Goal: Transaction & Acquisition: Purchase product/service

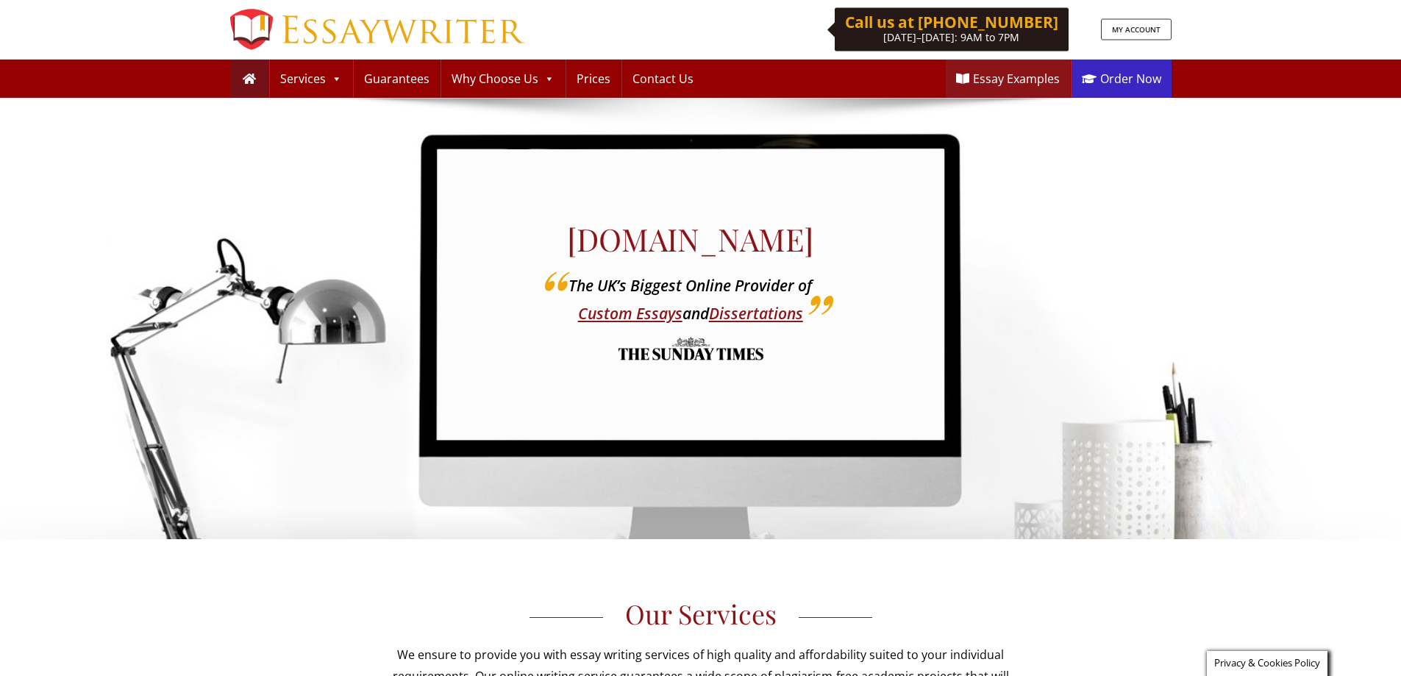
click at [1125, 76] on link "Order Now" at bounding box center [1121, 79] width 100 height 38
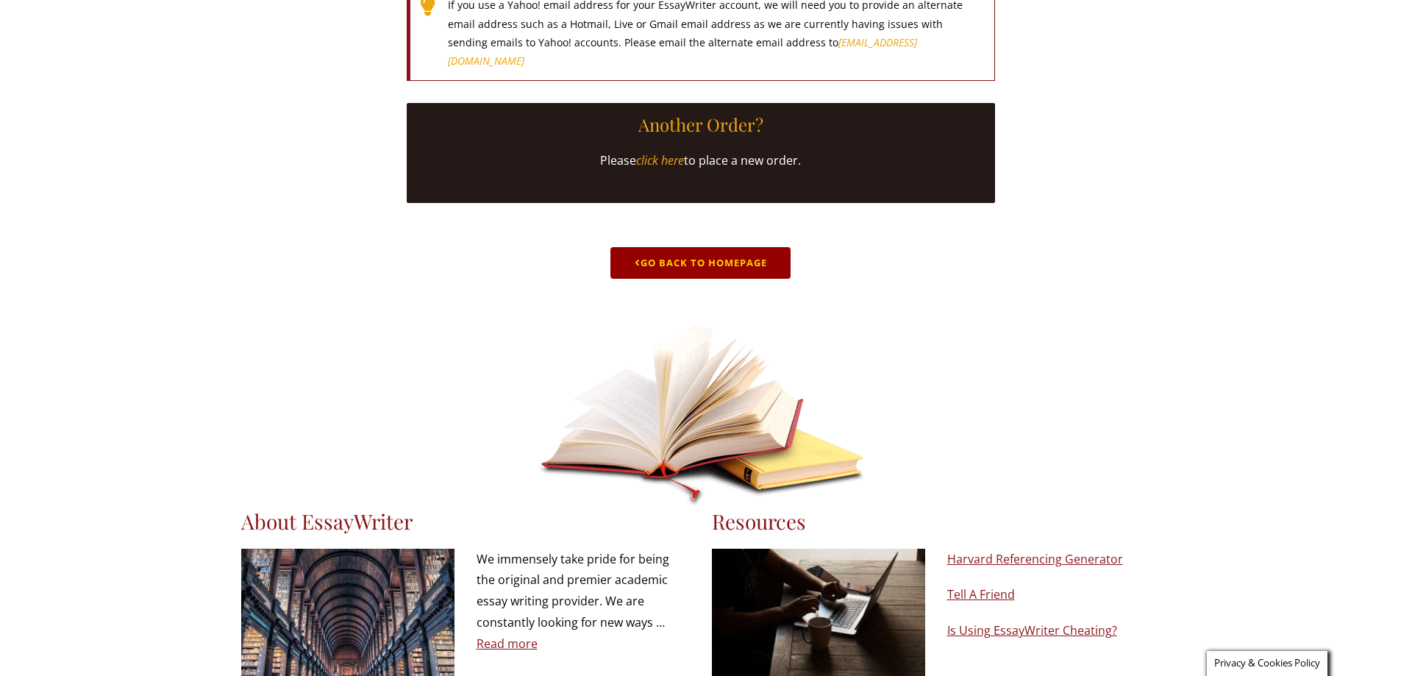
scroll to position [651, 0]
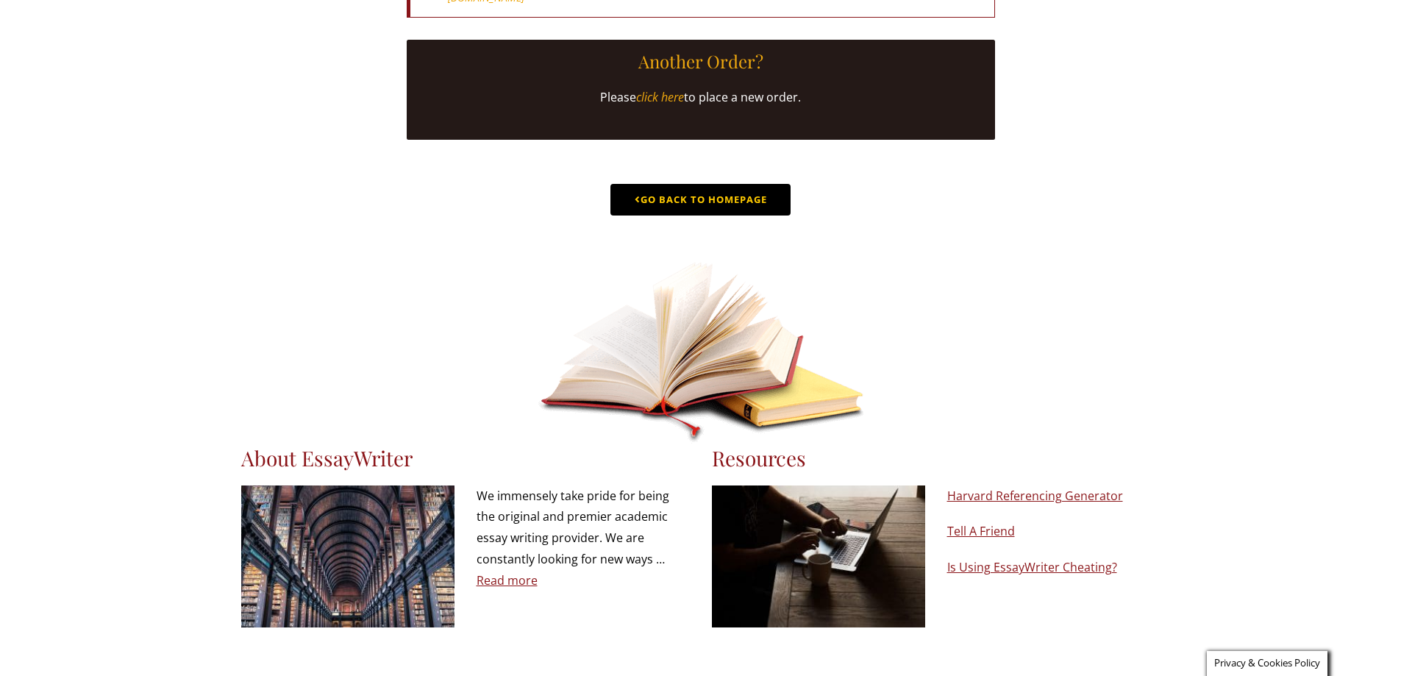
click at [705, 215] on link "Go Back to Homepage" at bounding box center [700, 200] width 180 height 32
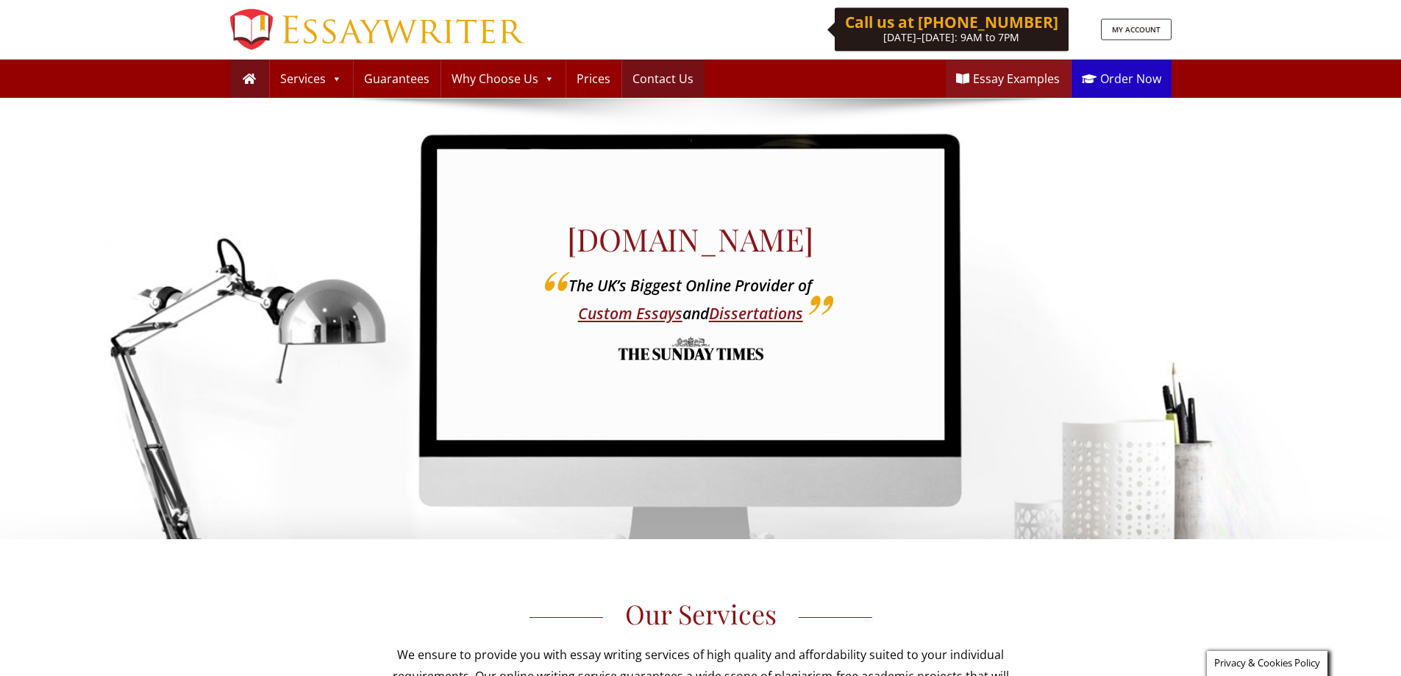
click at [650, 85] on link "Contact Us" at bounding box center [663, 79] width 82 height 38
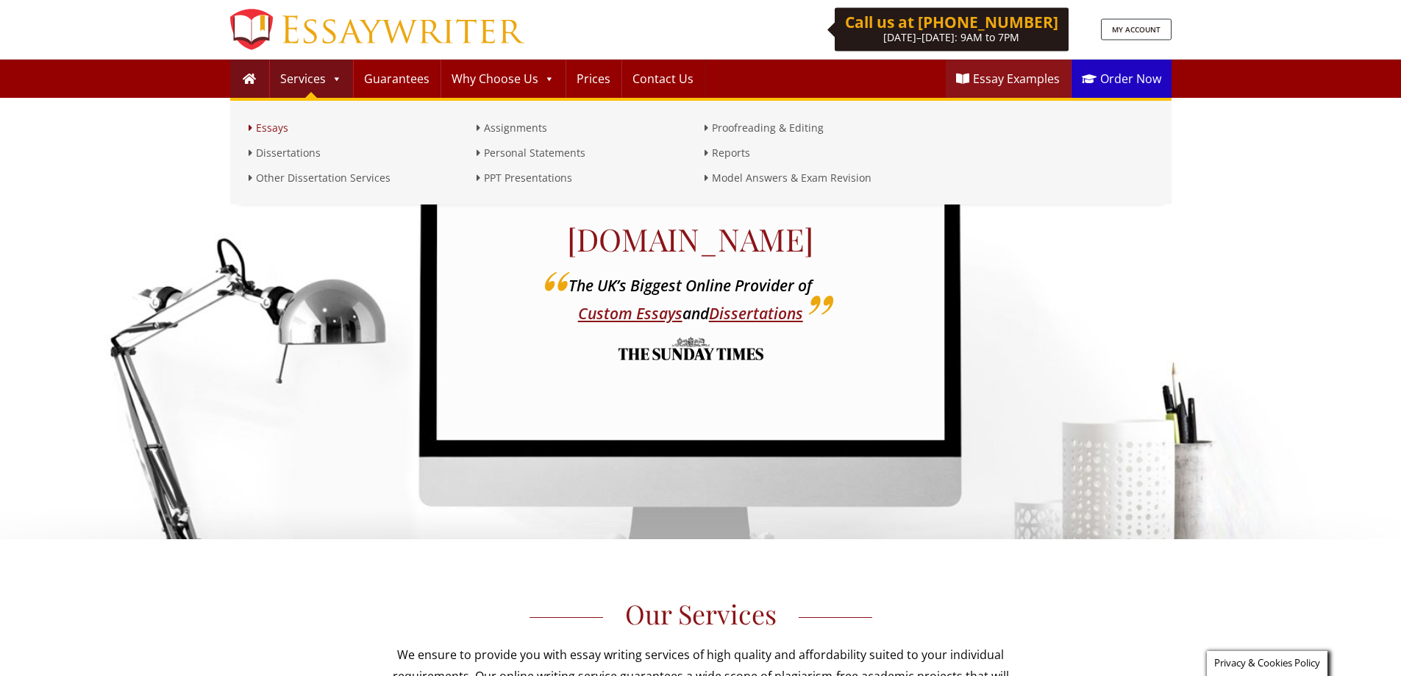
click at [276, 126] on link "Essays" at bounding box center [358, 128] width 221 height 18
click at [291, 154] on link "Dissertations" at bounding box center [358, 153] width 221 height 18
click at [313, 181] on link "Other Dissertation Services" at bounding box center [358, 178] width 221 height 18
click at [523, 126] on link "Assignments" at bounding box center [586, 128] width 221 height 18
click at [528, 150] on link "Personal Statements" at bounding box center [586, 153] width 221 height 18
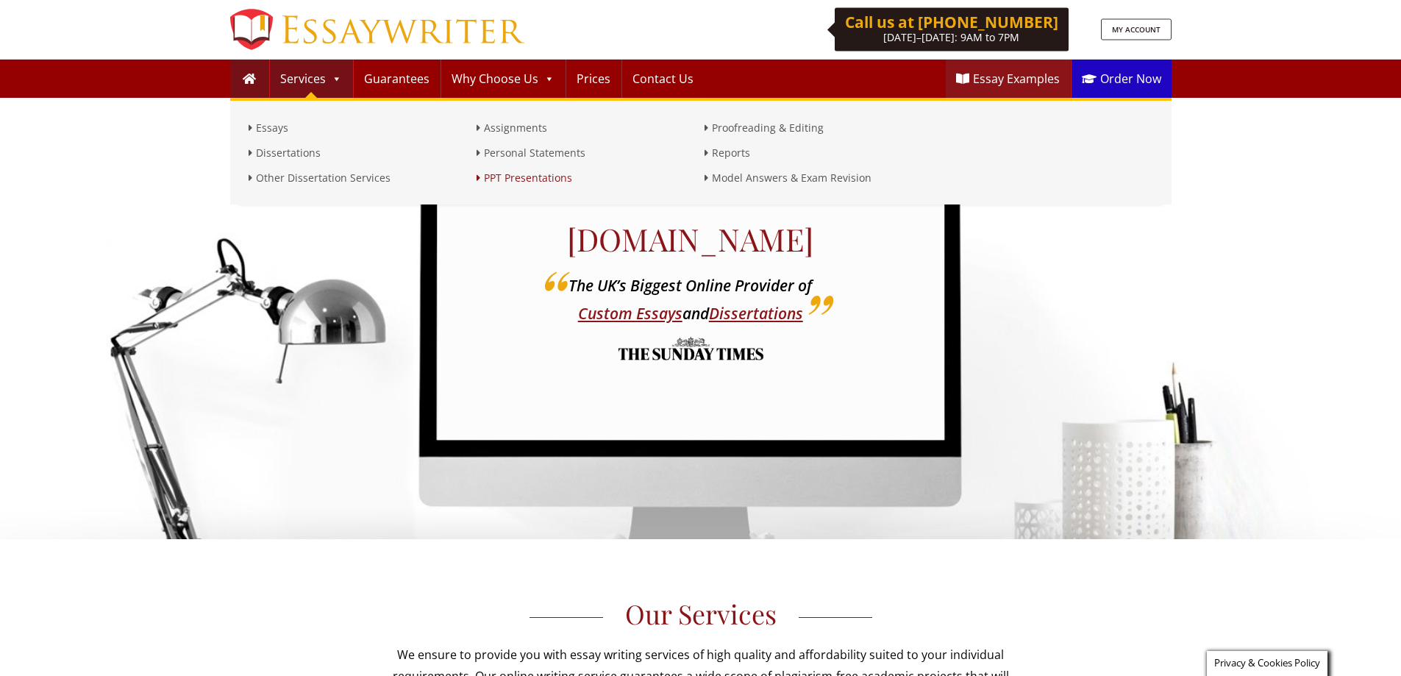
click at [548, 182] on link "PPT Presentations" at bounding box center [586, 178] width 221 height 18
click at [748, 125] on link "Proofreading & Editing" at bounding box center [814, 128] width 221 height 18
click at [742, 152] on link "Reports" at bounding box center [814, 153] width 221 height 18
click at [765, 184] on link "Model Answers & Exam Revision" at bounding box center [814, 178] width 221 height 18
click at [397, 80] on link "Guarantees" at bounding box center [397, 79] width 86 height 38
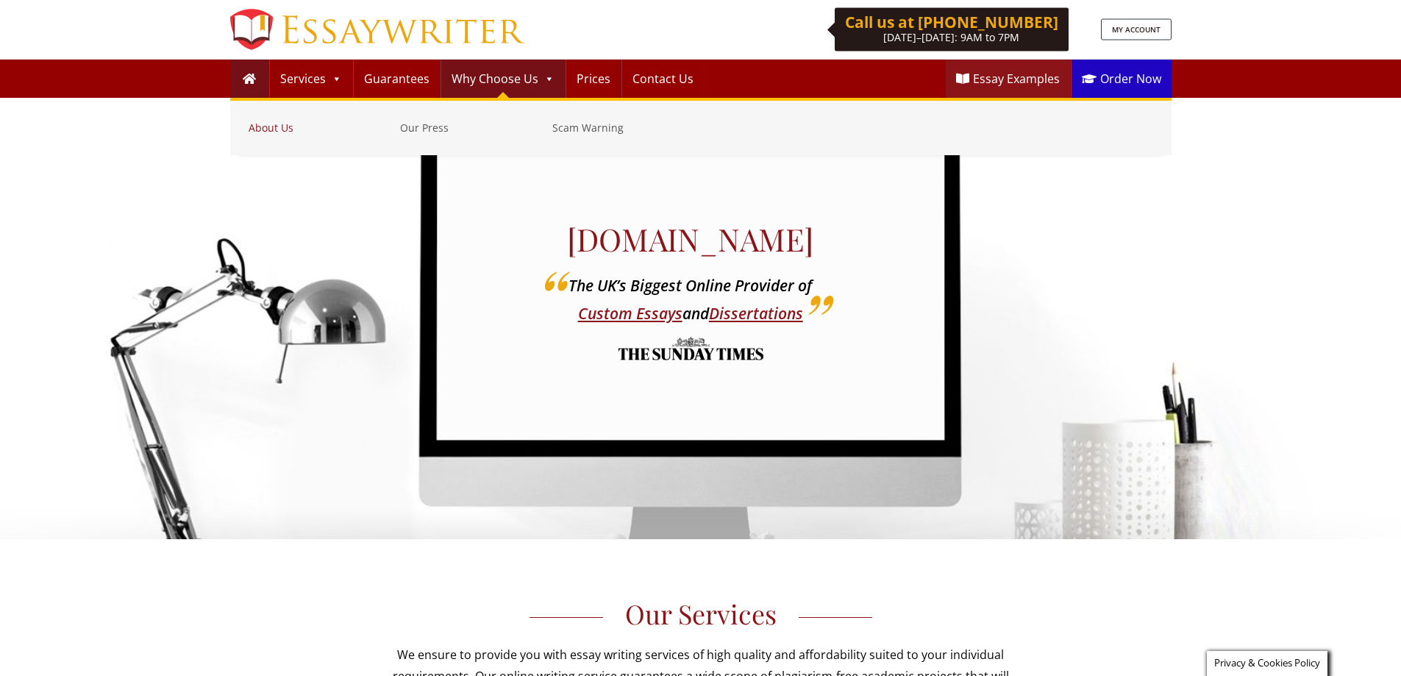
click at [286, 126] on link "About Us" at bounding box center [320, 128] width 145 height 18
click at [427, 129] on link "Our Press" at bounding box center [472, 128] width 145 height 18
click at [579, 129] on link "Scam Warning" at bounding box center [624, 128] width 145 height 18
click at [497, 76] on link "Why Choose Us" at bounding box center [503, 79] width 124 height 38
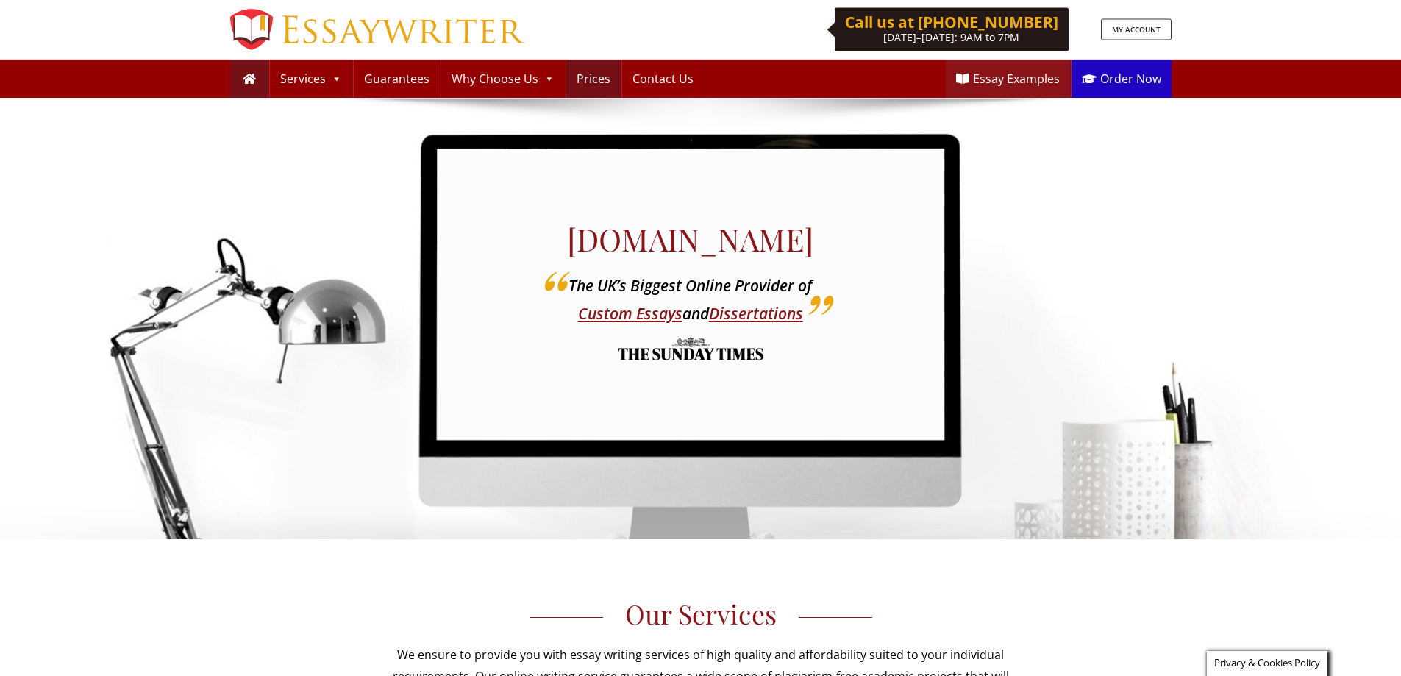
click at [593, 79] on link "Prices" at bounding box center [593, 79] width 54 height 38
click at [642, 79] on link "Contact Us" at bounding box center [663, 79] width 82 height 38
click at [988, 76] on link "Essay Examples" at bounding box center [1007, 79] width 124 height 38
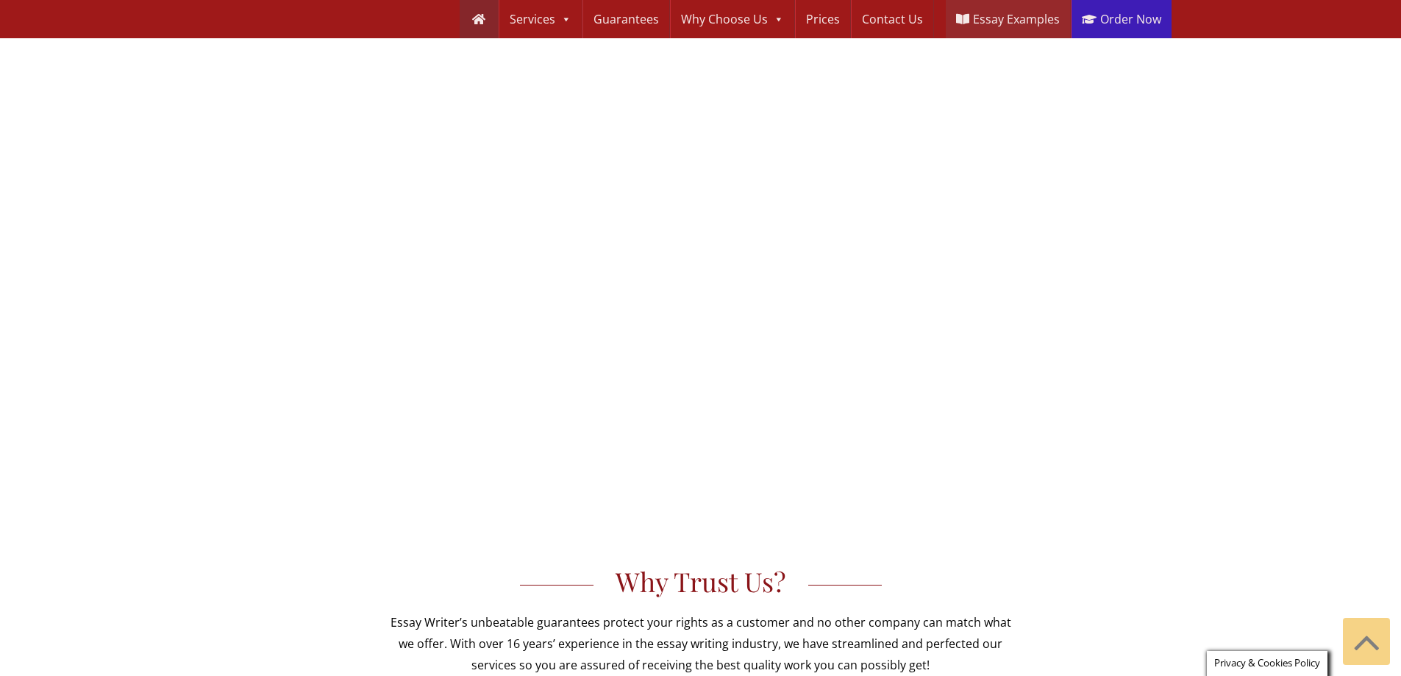
scroll to position [515, 0]
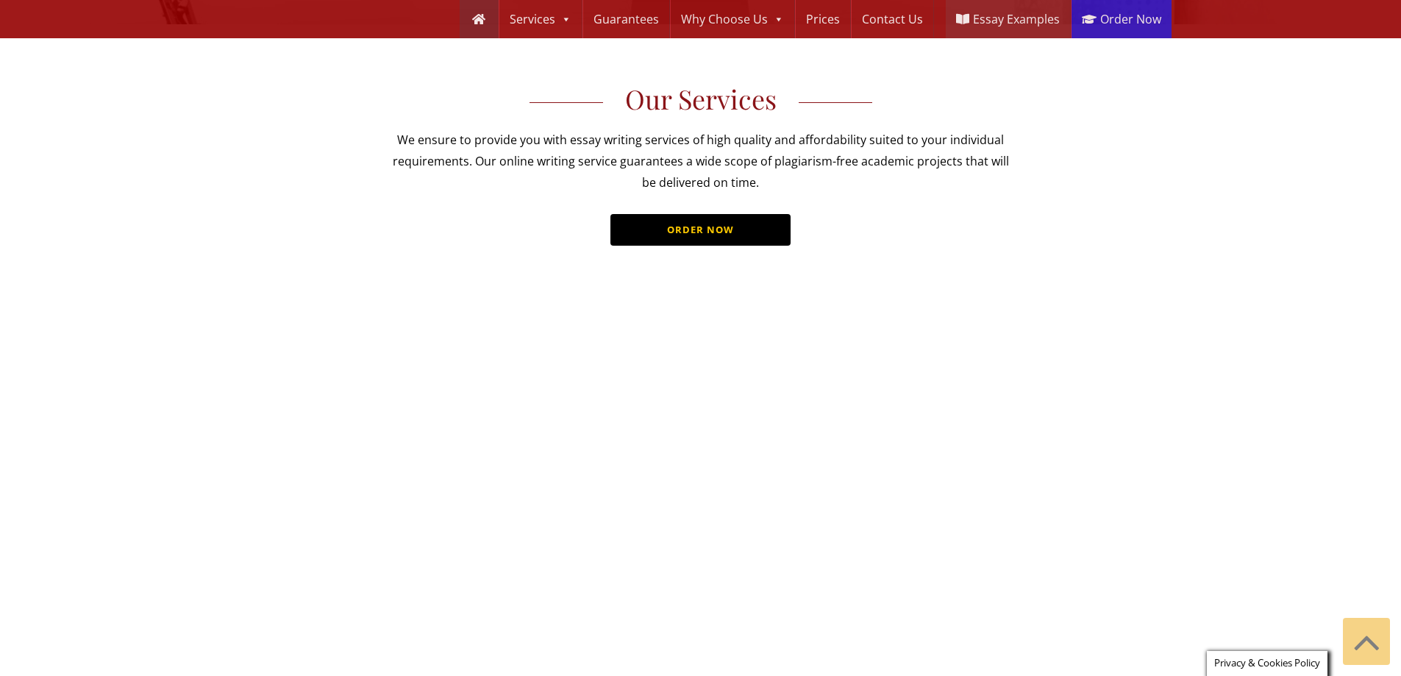
click at [707, 234] on link "ORDER NOW" at bounding box center [700, 230] width 180 height 32
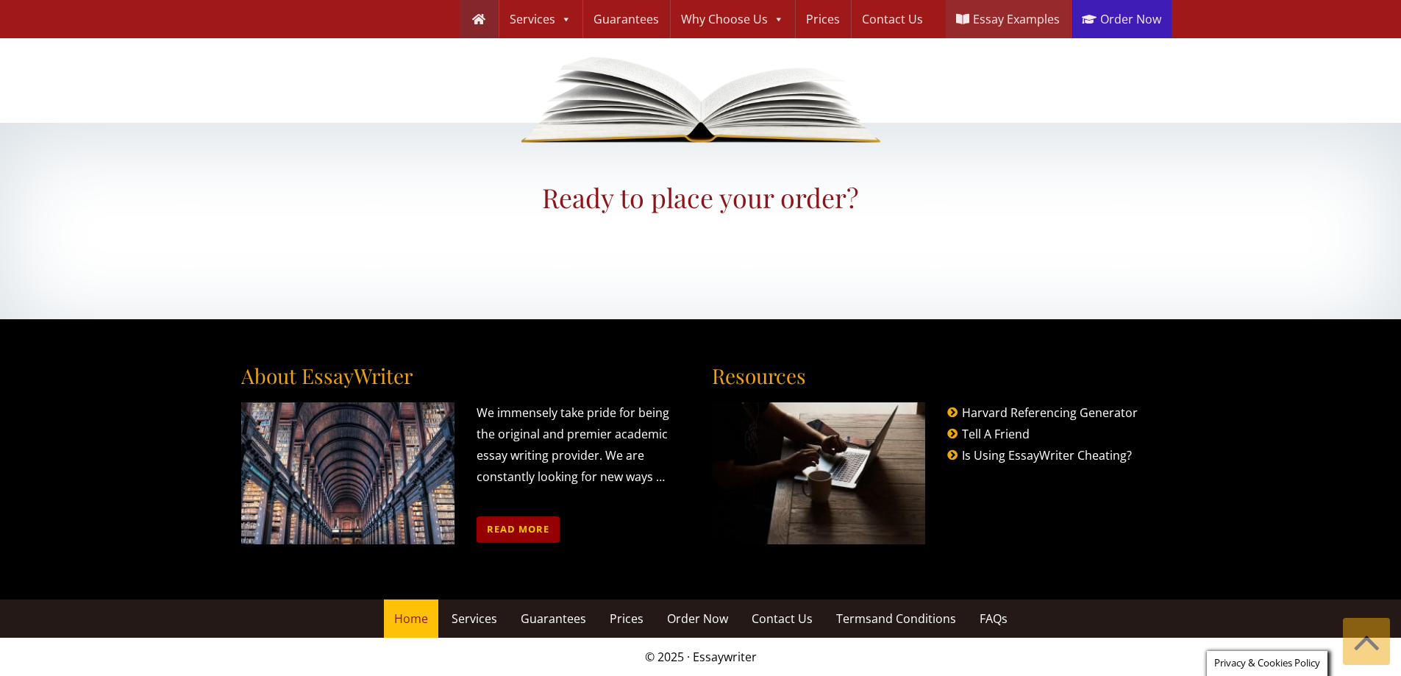
scroll to position [1700, 0]
click at [534, 537] on link "Read more" at bounding box center [517, 529] width 83 height 26
click at [1006, 409] on link "Harvard Referencing Generator" at bounding box center [1050, 412] width 176 height 16
click at [998, 428] on link "Tell A Friend" at bounding box center [996, 434] width 68 height 16
click at [1006, 451] on link "Is Using EssayWriter Cheating?" at bounding box center [1047, 455] width 170 height 16
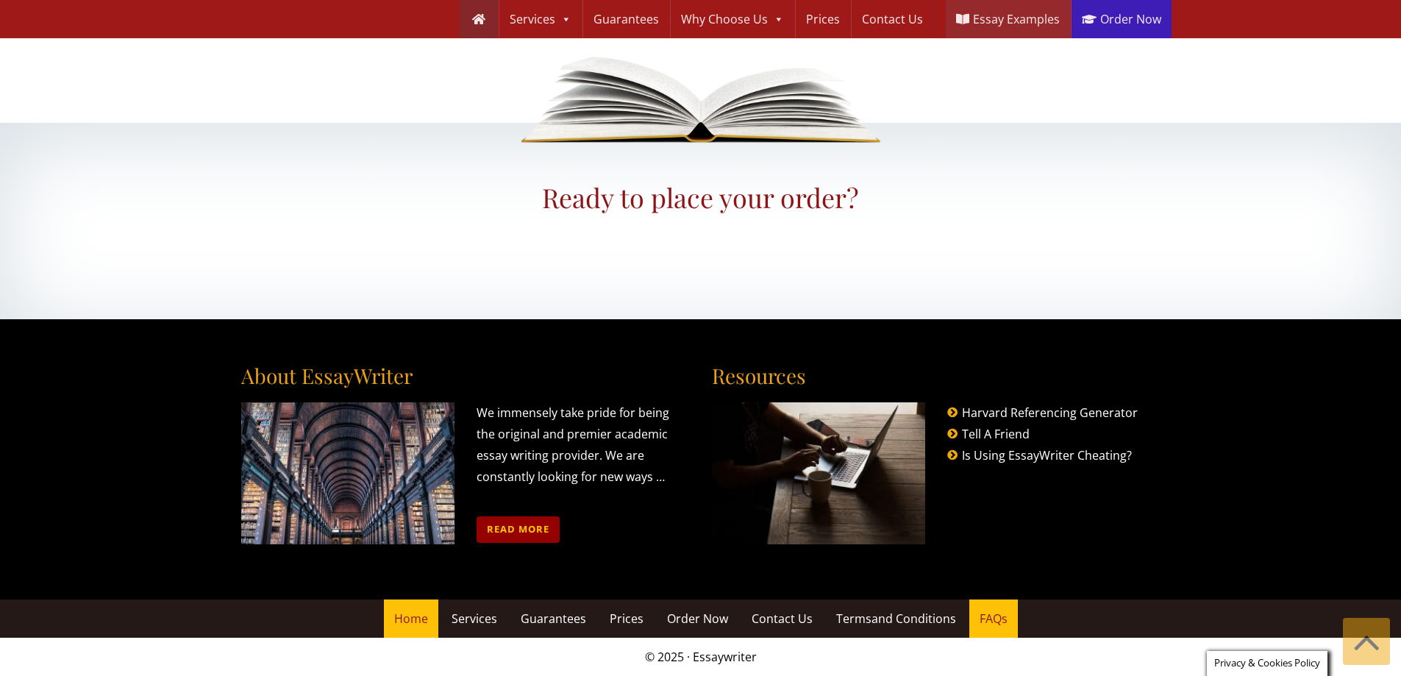
click at [997, 615] on span "FAQs" at bounding box center [993, 618] width 28 height 16
click at [894, 620] on span "and Conditions" at bounding box center [913, 618] width 85 height 16
click at [779, 618] on span "Contact Us" at bounding box center [781, 618] width 61 height 16
click at [696, 618] on span "Order Now" at bounding box center [697, 618] width 61 height 16
click at [601, 620] on link "Prices" at bounding box center [626, 618] width 54 height 38
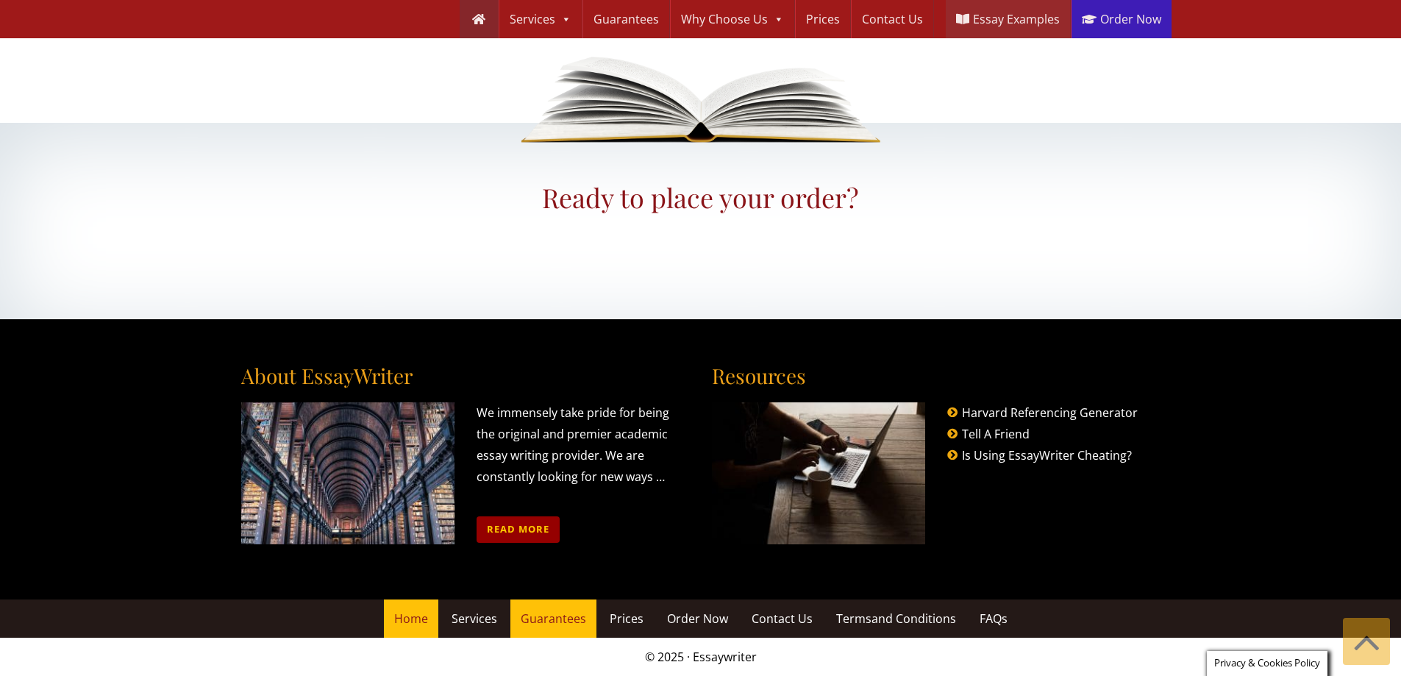
click at [555, 622] on span "Guarantees" at bounding box center [553, 618] width 65 height 16
click at [483, 621] on span "Services" at bounding box center [474, 618] width 46 height 16
click at [420, 622] on span "Home" at bounding box center [411, 618] width 34 height 16
